Goal: Task Accomplishment & Management: Use online tool/utility

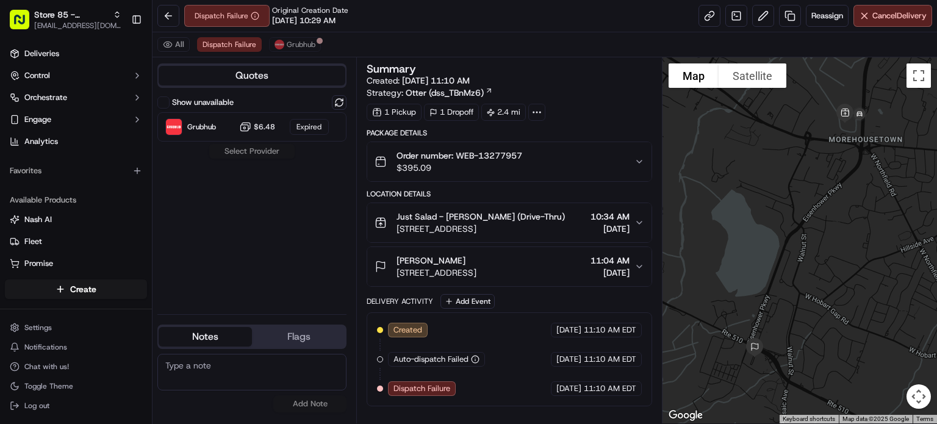
click at [269, 151] on div "Show unavailable Grubhub $6.48 Expired Select Provider" at bounding box center [251, 199] width 189 height 209
click at [261, 154] on div "Show unavailable Grubhub $6.48 Expired Select Provider" at bounding box center [251, 199] width 189 height 209
click at [304, 45] on span "Grubhub" at bounding box center [301, 45] width 29 height 10
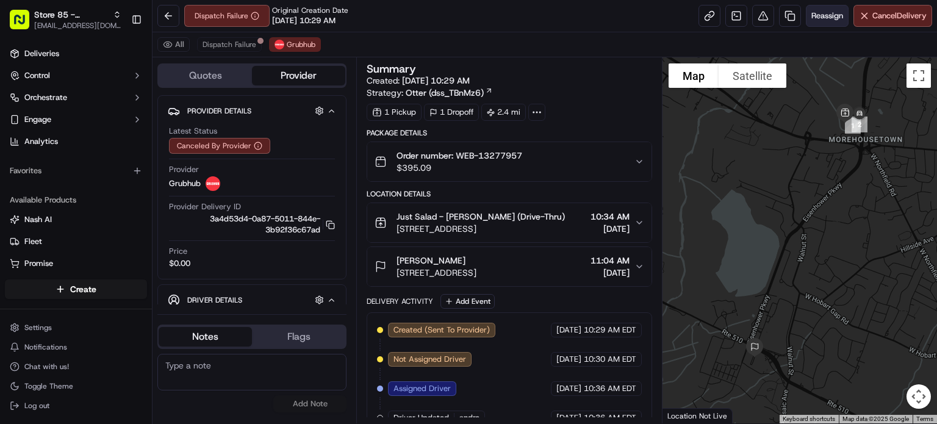
click at [820, 20] on span "Reassign" at bounding box center [827, 15] width 32 height 11
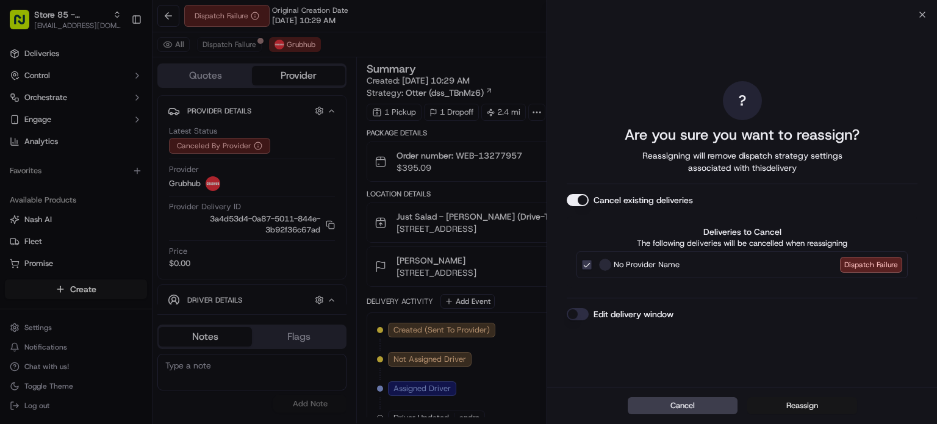
click at [803, 408] on button "Reassign" at bounding box center [802, 405] width 110 height 17
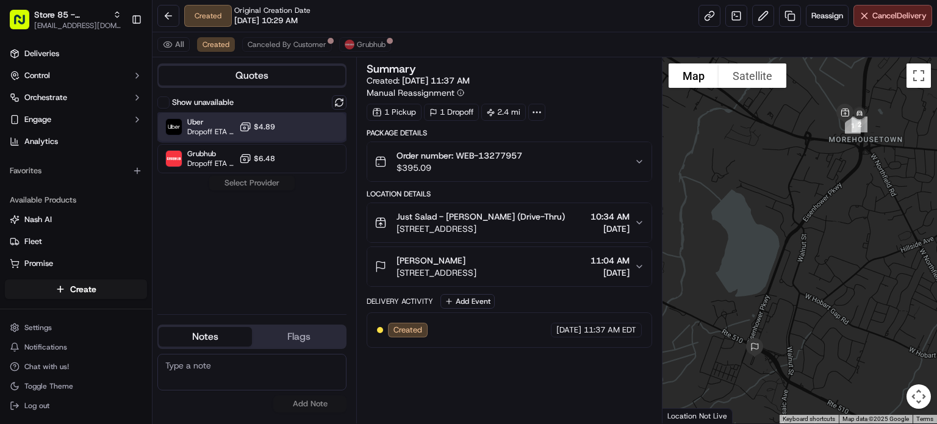
click at [313, 130] on div at bounding box center [309, 127] width 15 height 15
click at [282, 181] on button "Assign Provider" at bounding box center [252, 183] width 87 height 15
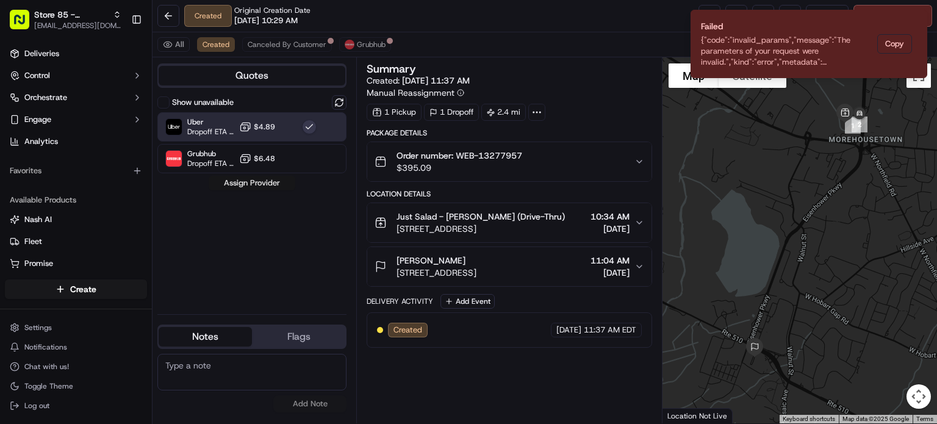
click at [267, 180] on button "Assign Provider" at bounding box center [252, 183] width 87 height 15
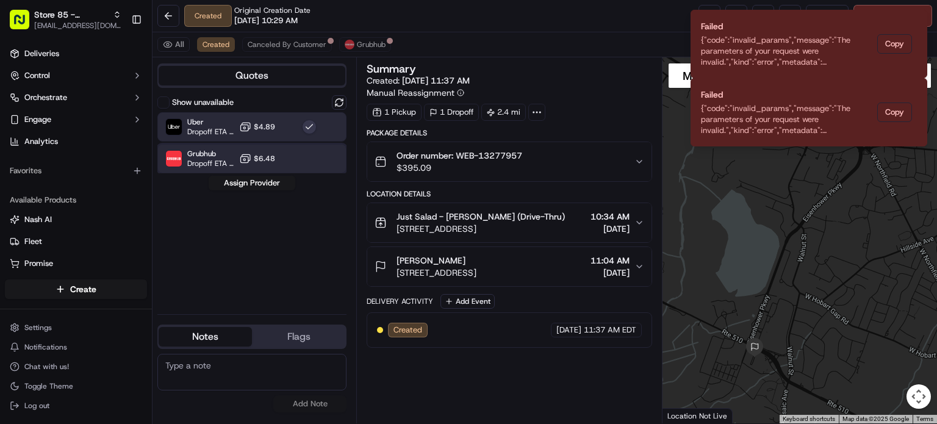
click at [282, 162] on div "Grubhub Dropoff ETA 26 minutes $6.48" at bounding box center [251, 158] width 189 height 29
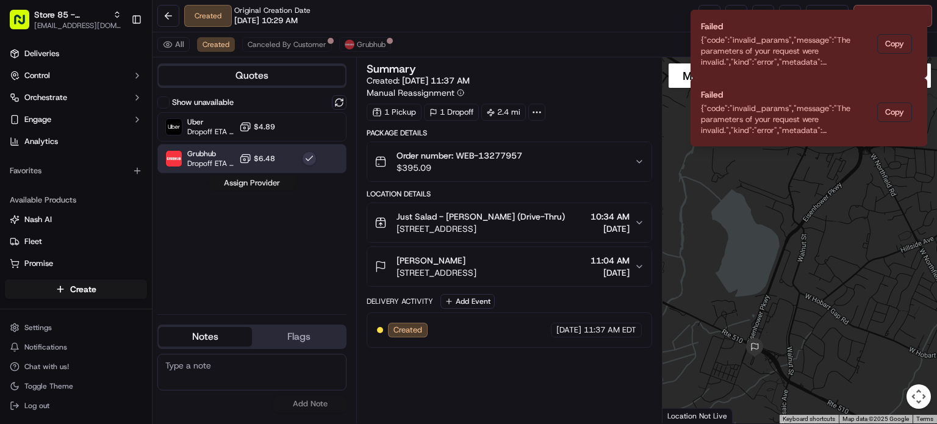
click at [279, 187] on button "Assign Provider" at bounding box center [252, 183] width 87 height 15
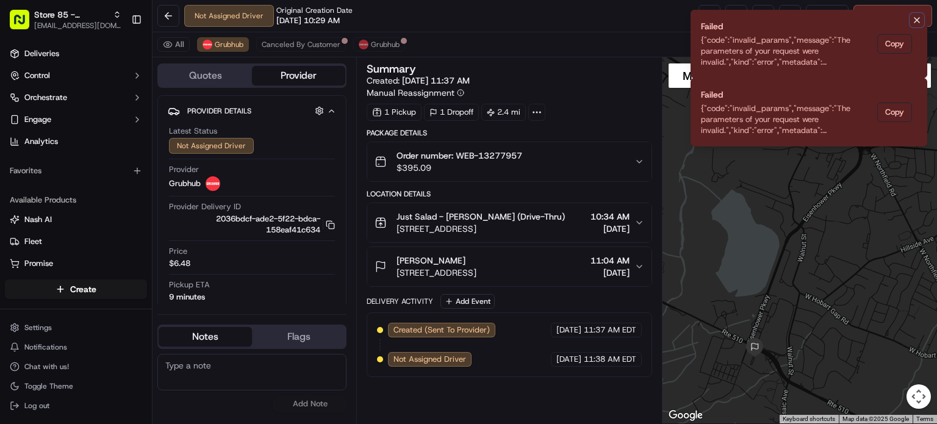
click at [917, 20] on icon "Notifications (F8)" at bounding box center [916, 20] width 5 height 5
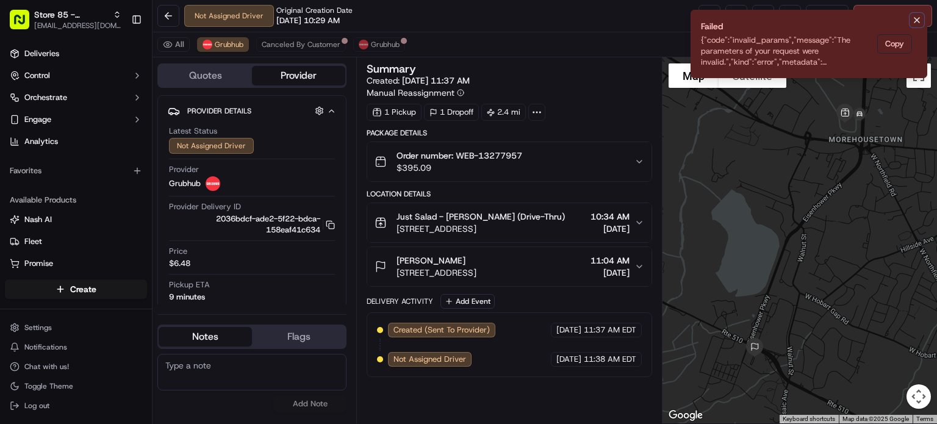
click at [917, 20] on icon "Notifications (F8)" at bounding box center [917, 20] width 10 height 10
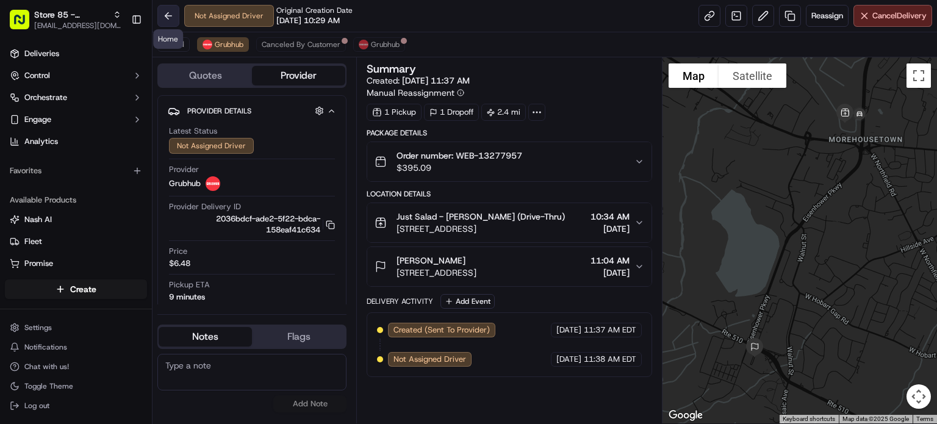
click at [170, 23] on button at bounding box center [168, 16] width 22 height 22
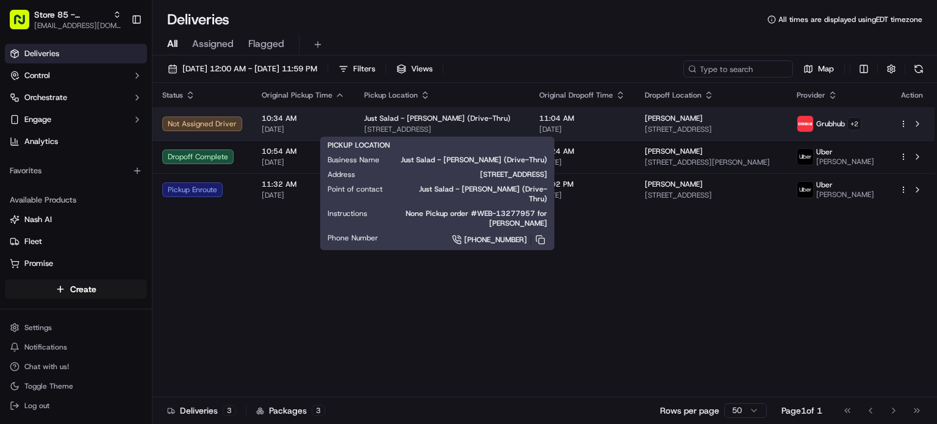
click at [407, 131] on span "[STREET_ADDRESS]" at bounding box center [442, 129] width 156 height 10
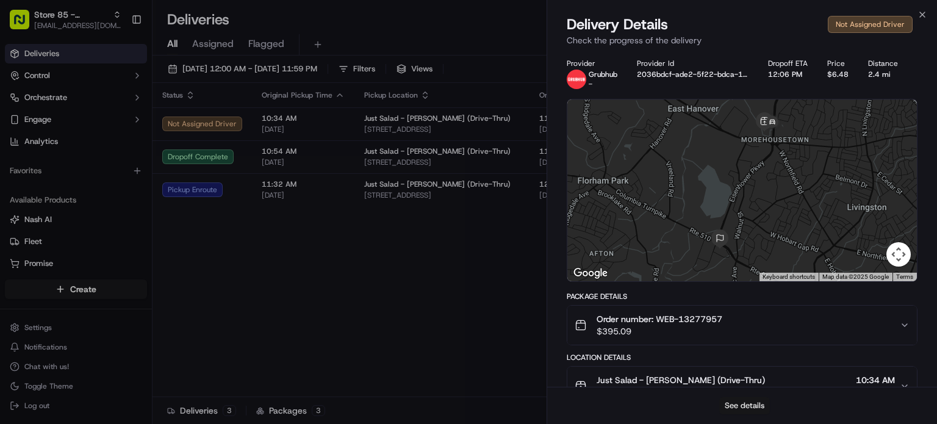
click at [750, 399] on button "See details" at bounding box center [744, 405] width 51 height 17
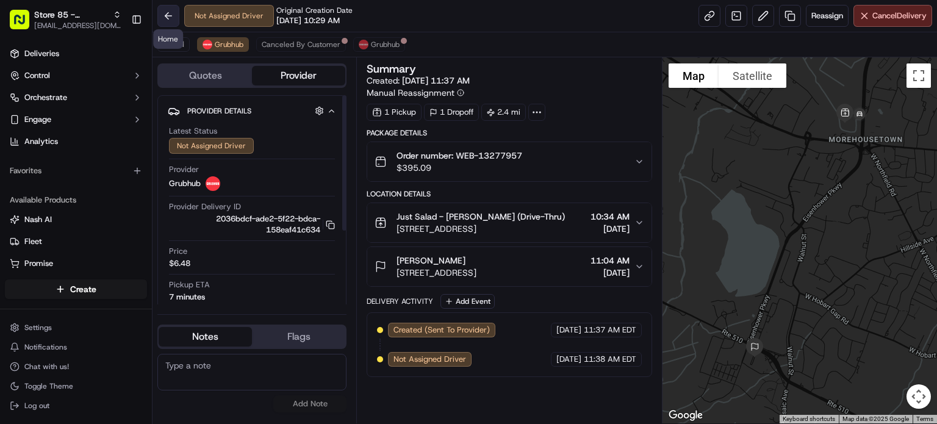
click at [170, 21] on button at bounding box center [168, 16] width 22 height 22
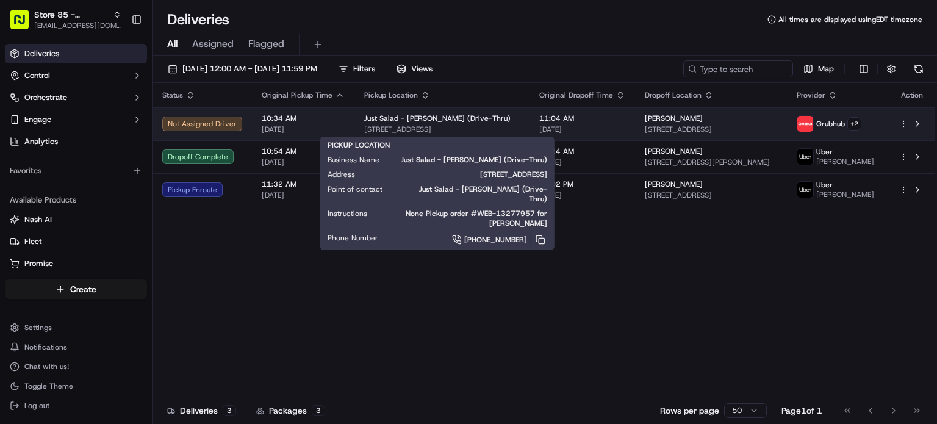
click at [393, 132] on span "[STREET_ADDRESS]" at bounding box center [442, 129] width 156 height 10
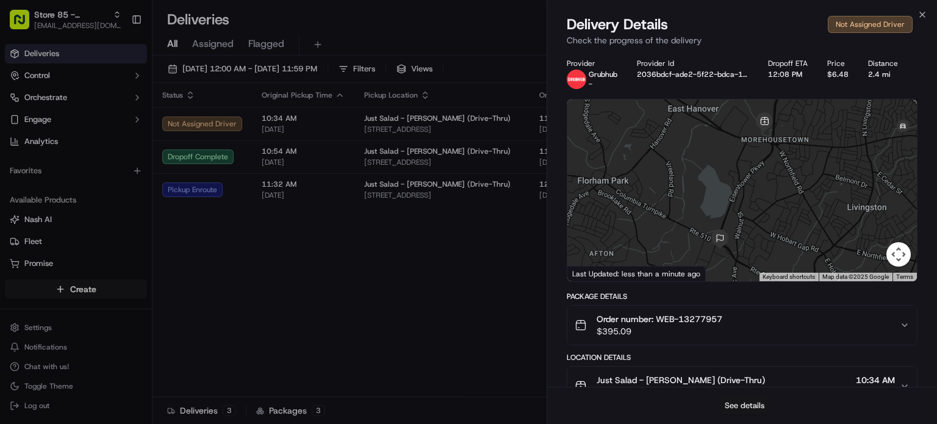
click at [752, 406] on button "See details" at bounding box center [744, 405] width 51 height 17
